Goal: Information Seeking & Learning: Learn about a topic

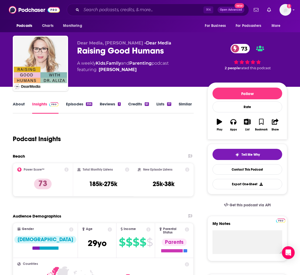
click at [116, 14] on div "⌘ K Open Advanced New" at bounding box center [158, 10] width 182 height 12
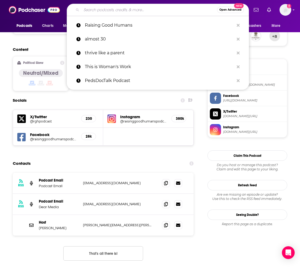
click at [116, 13] on input "Search podcasts, credits, & more..." at bounding box center [149, 10] width 136 height 9
paste input "All Things Sensory Podcast"
type input "All Things Sensory Podcast"
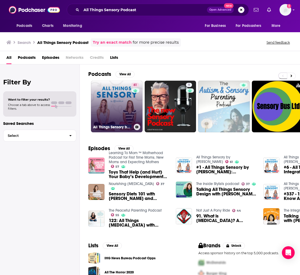
click at [120, 104] on link "61 All Things Sensory by [PERSON_NAME]" at bounding box center [117, 107] width 52 height 52
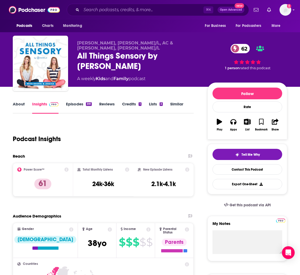
click at [14, 103] on link "About" at bounding box center [19, 107] width 12 height 12
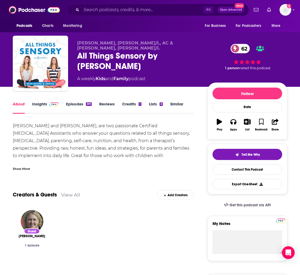
click at [80, 102] on link "Episodes 391" at bounding box center [79, 107] width 26 height 12
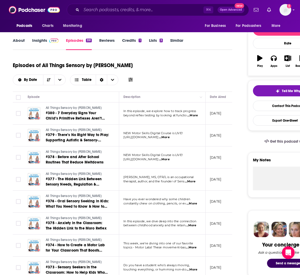
scroll to position [90, 0]
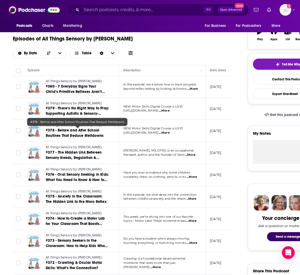
click at [87, 133] on span "#378 - Before and After School Routines That Reduce Meltdowns" at bounding box center [75, 133] width 58 height 10
